Goal: Information Seeking & Learning: Learn about a topic

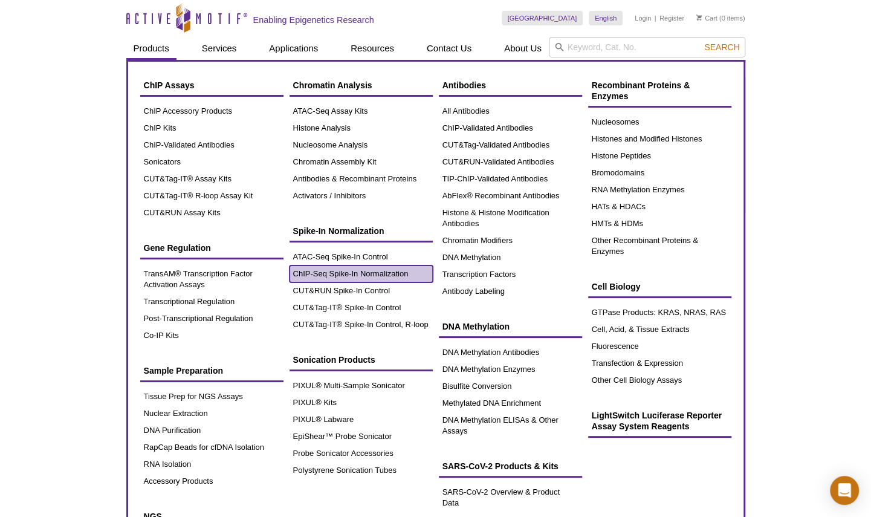
click at [351, 276] on link "ChIP-Seq Spike-In Normalization" at bounding box center [361, 273] width 143 height 17
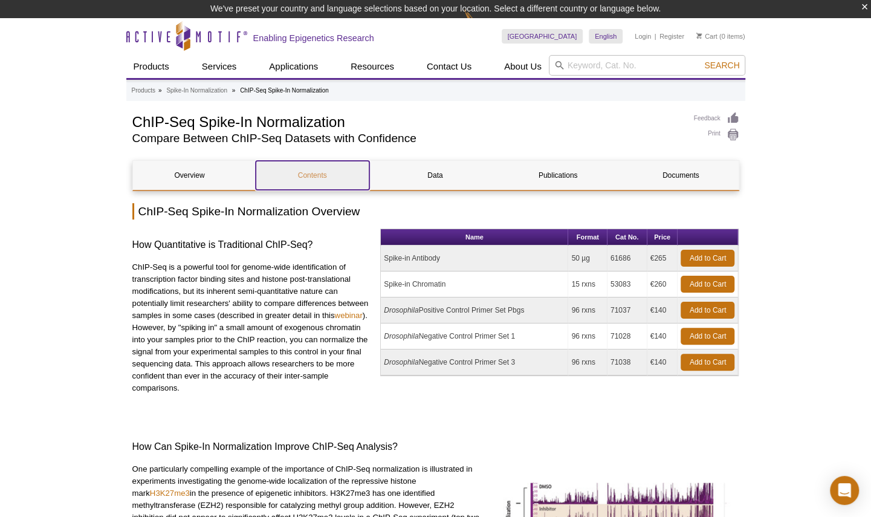
click at [318, 175] on link "Contents" at bounding box center [313, 175] width 114 height 29
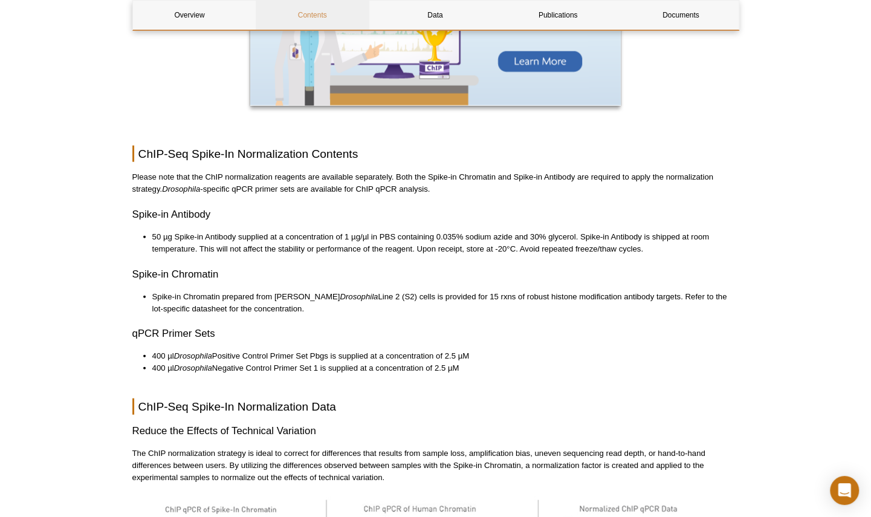
scroll to position [1389, 0]
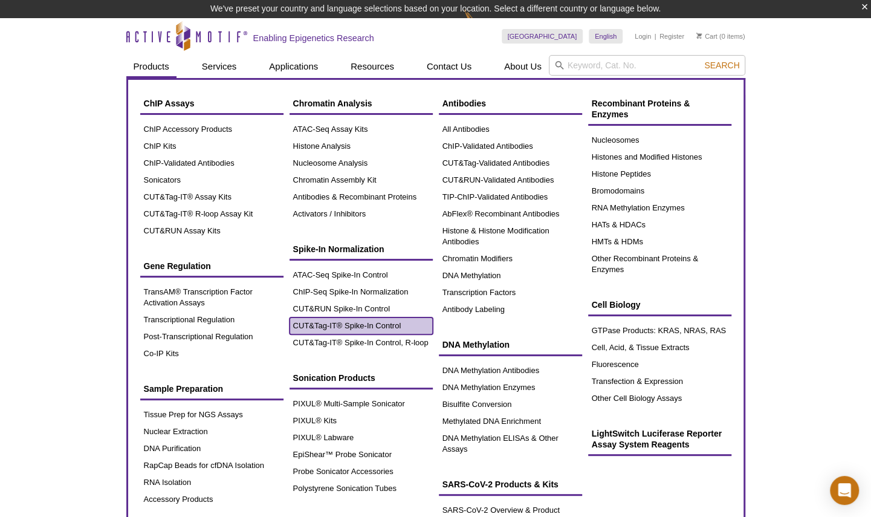
click at [330, 322] on link "CUT&Tag-IT® Spike-In Control" at bounding box center [361, 325] width 143 height 17
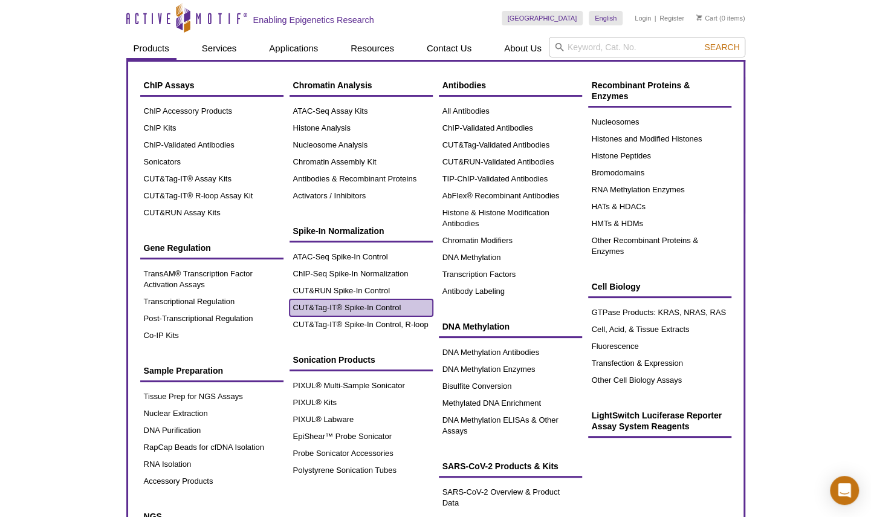
click at [351, 310] on link "CUT&Tag-IT® Spike-In Control" at bounding box center [361, 307] width 143 height 17
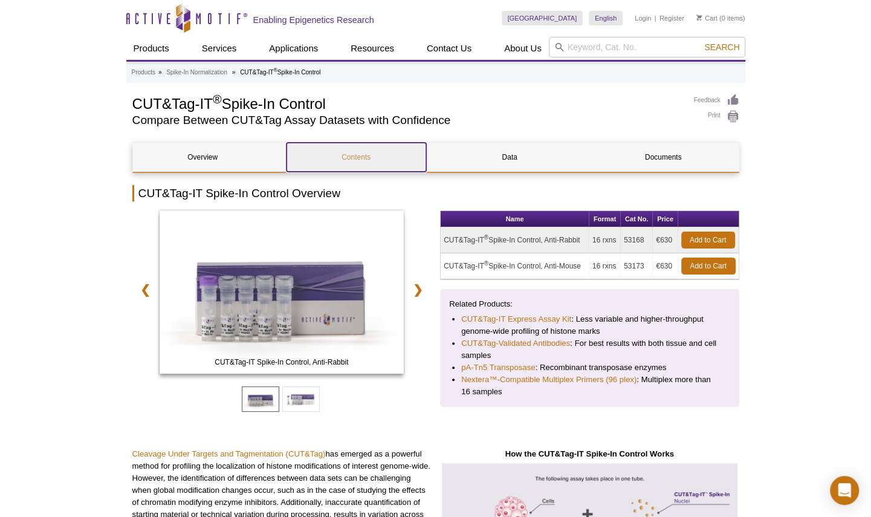
click at [370, 157] on link "Contents" at bounding box center [357, 157] width 140 height 29
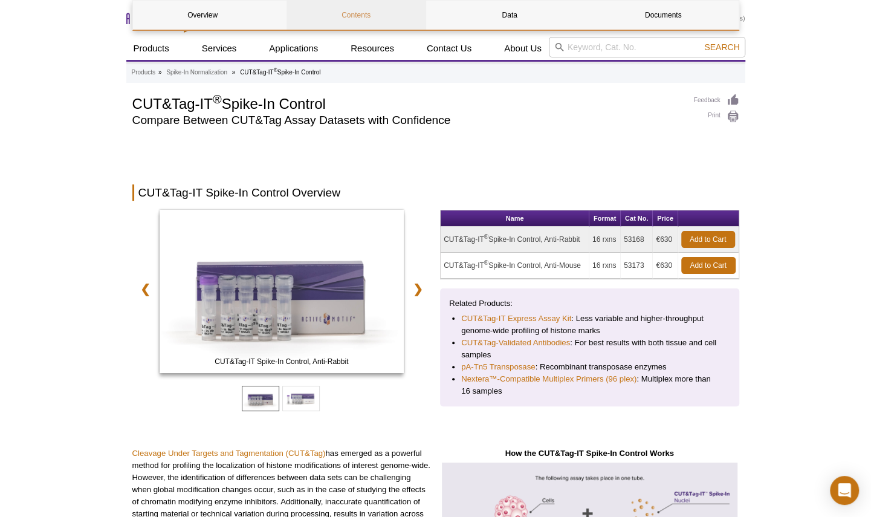
scroll to position [1052, 0]
